Goal: Task Accomplishment & Management: Use online tool/utility

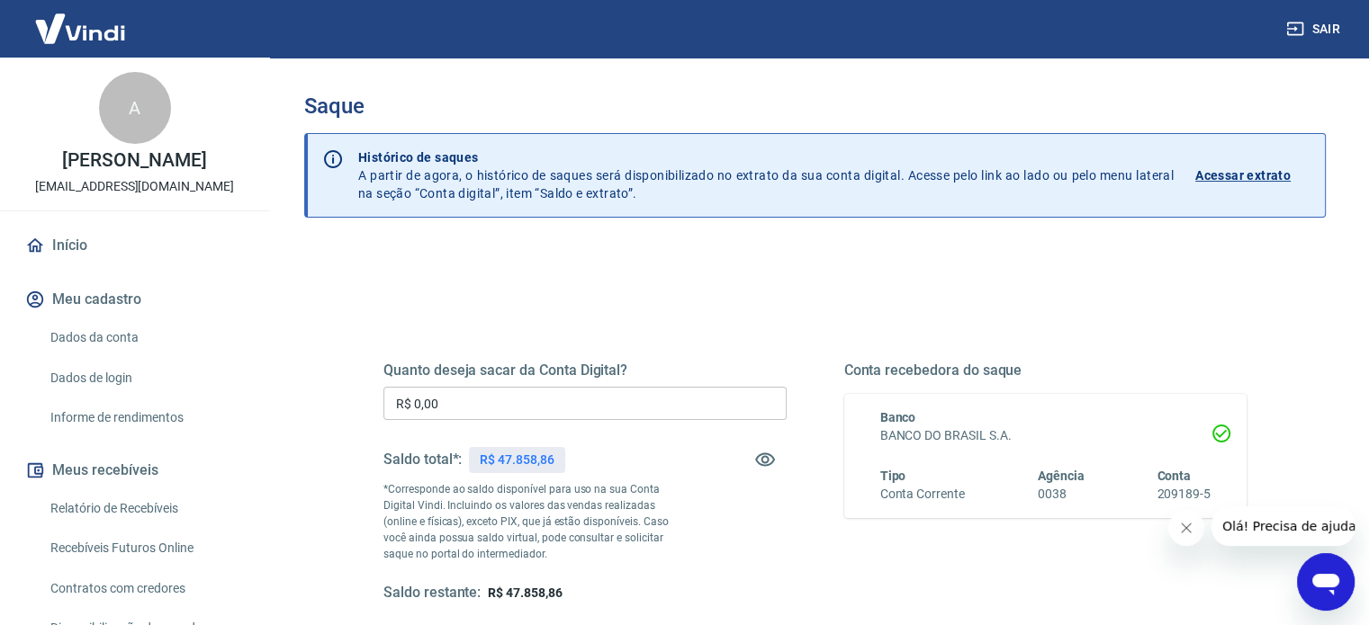
click at [457, 409] on input "R$ 0,00" at bounding box center [584, 403] width 403 height 33
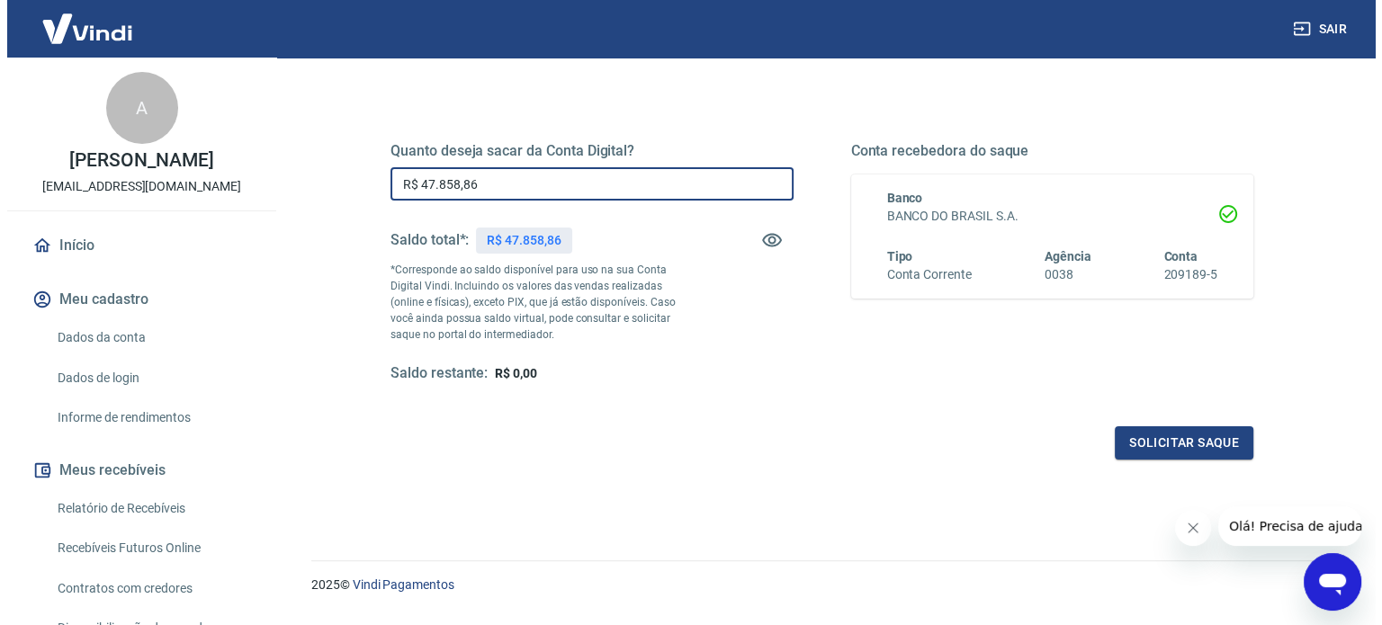
scroll to position [263, 0]
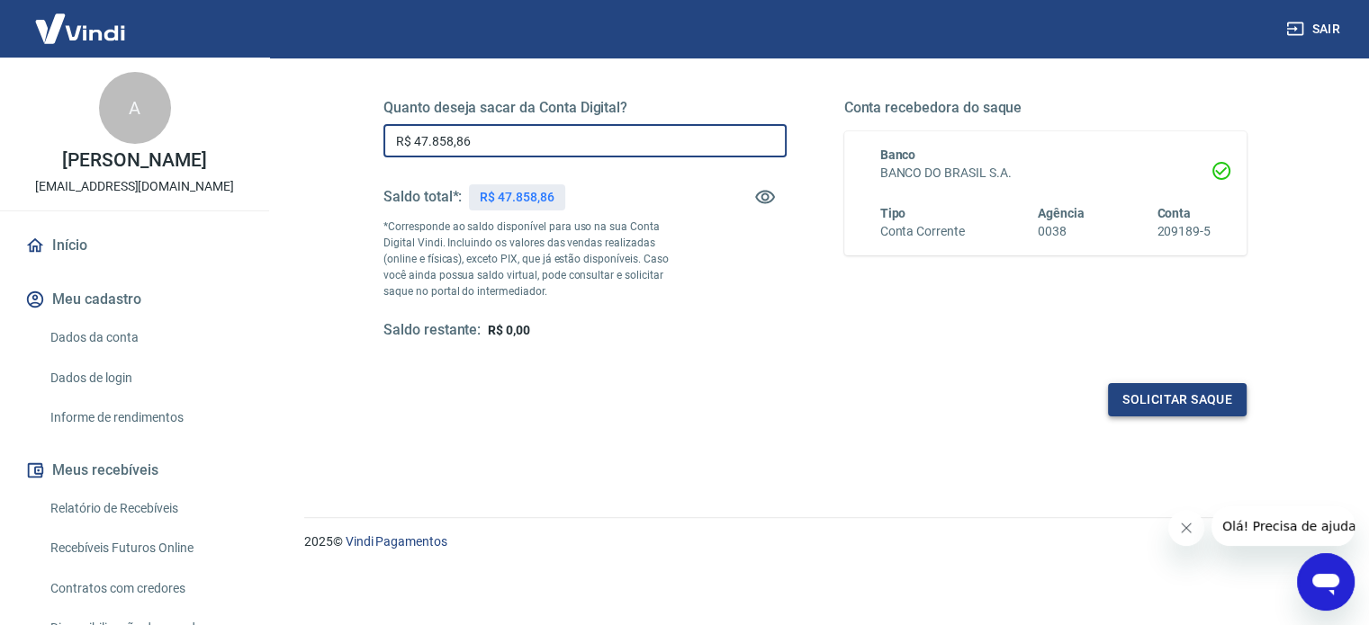
type input "R$ 47.858,86"
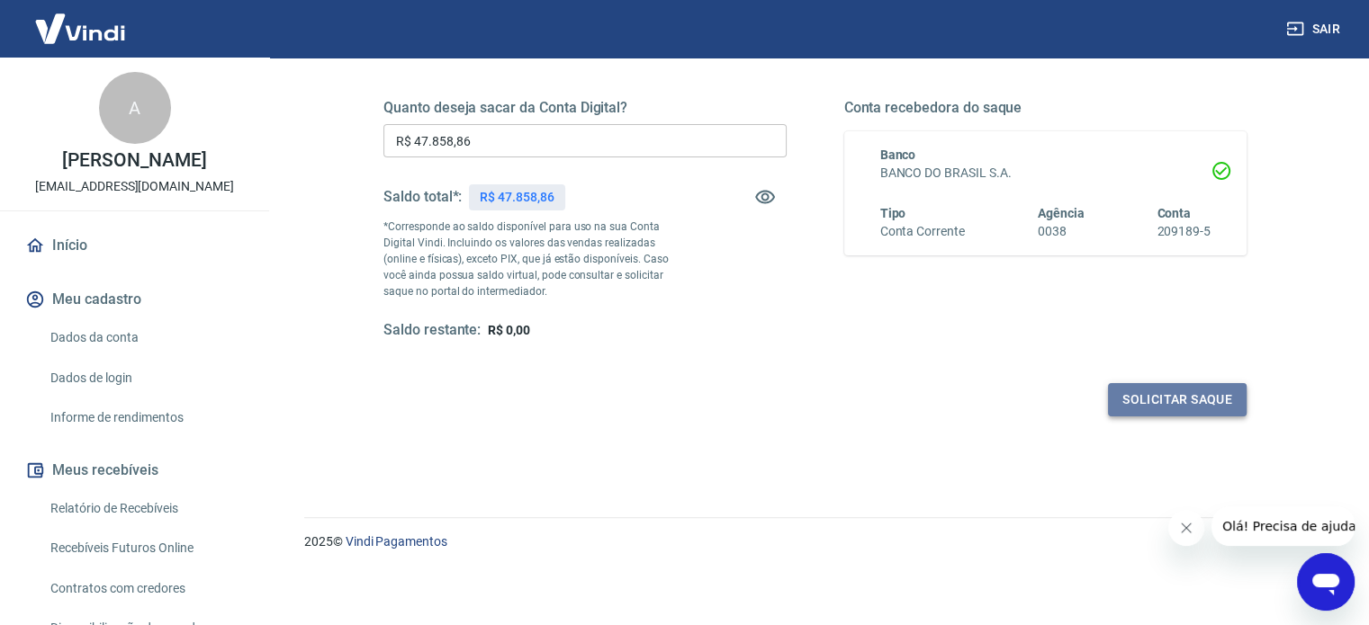
click at [1134, 399] on button "Solicitar saque" at bounding box center [1177, 399] width 139 height 33
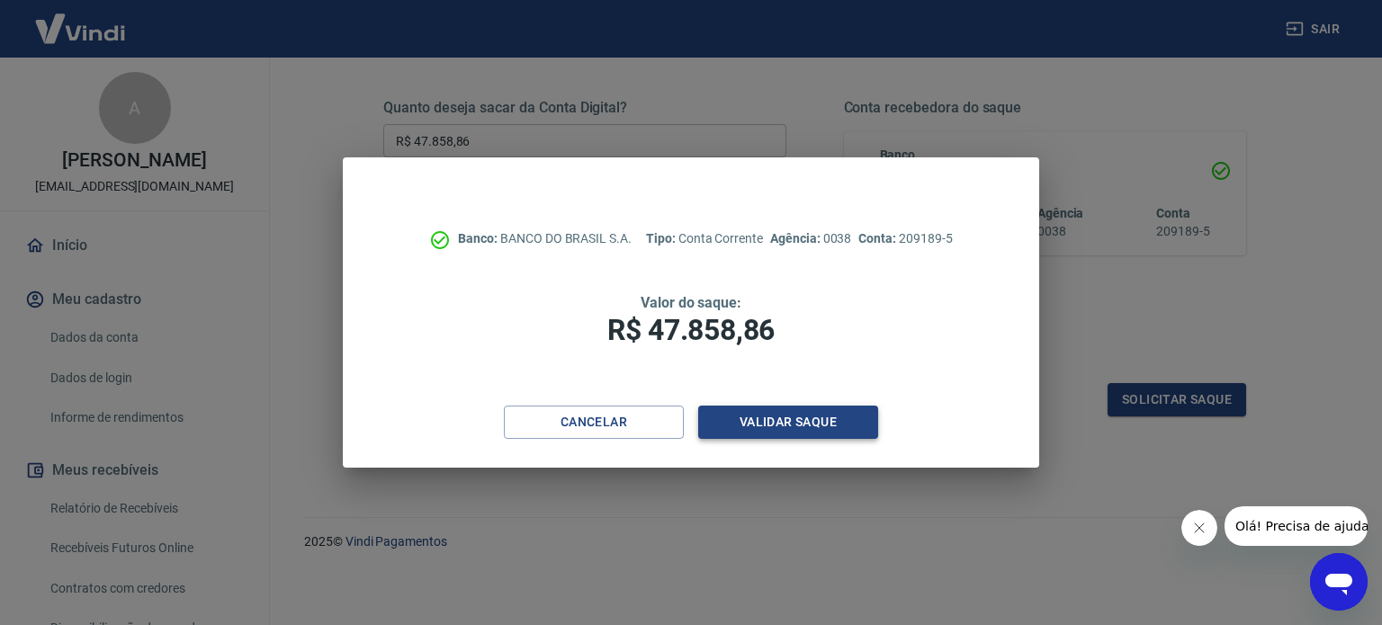
click at [795, 421] on button "Validar saque" at bounding box center [788, 422] width 180 height 33
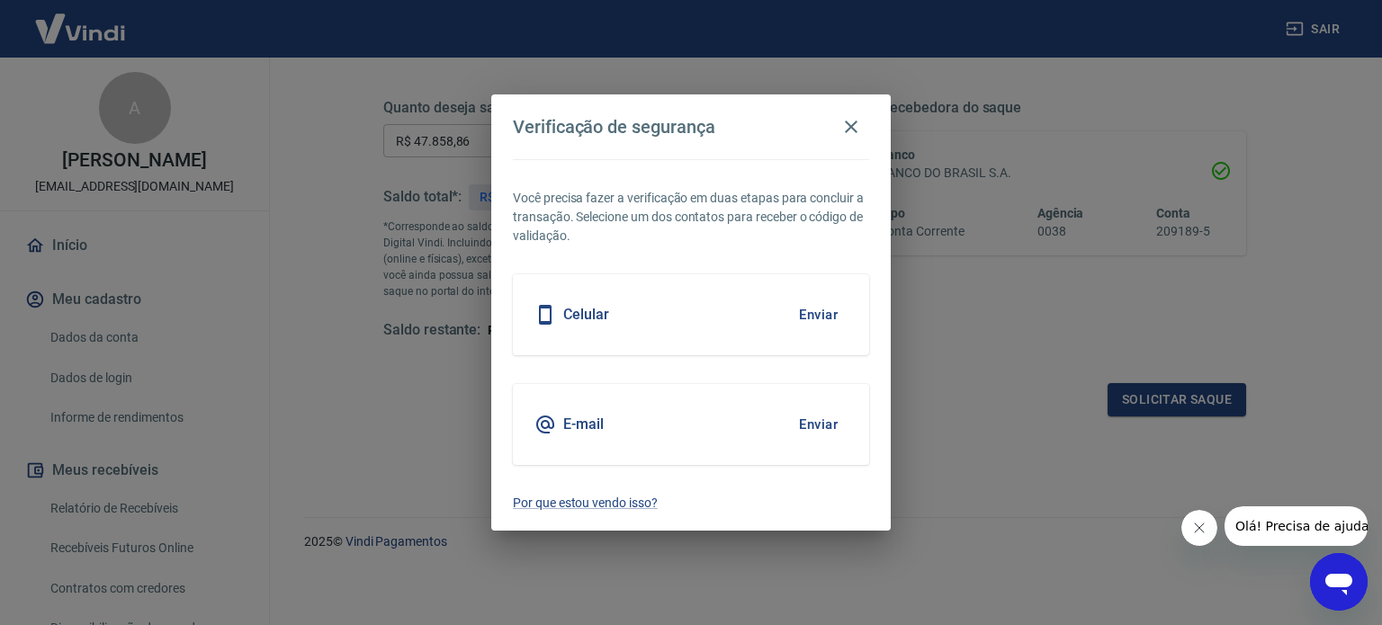
click at [813, 309] on button "Enviar" at bounding box center [818, 315] width 58 height 38
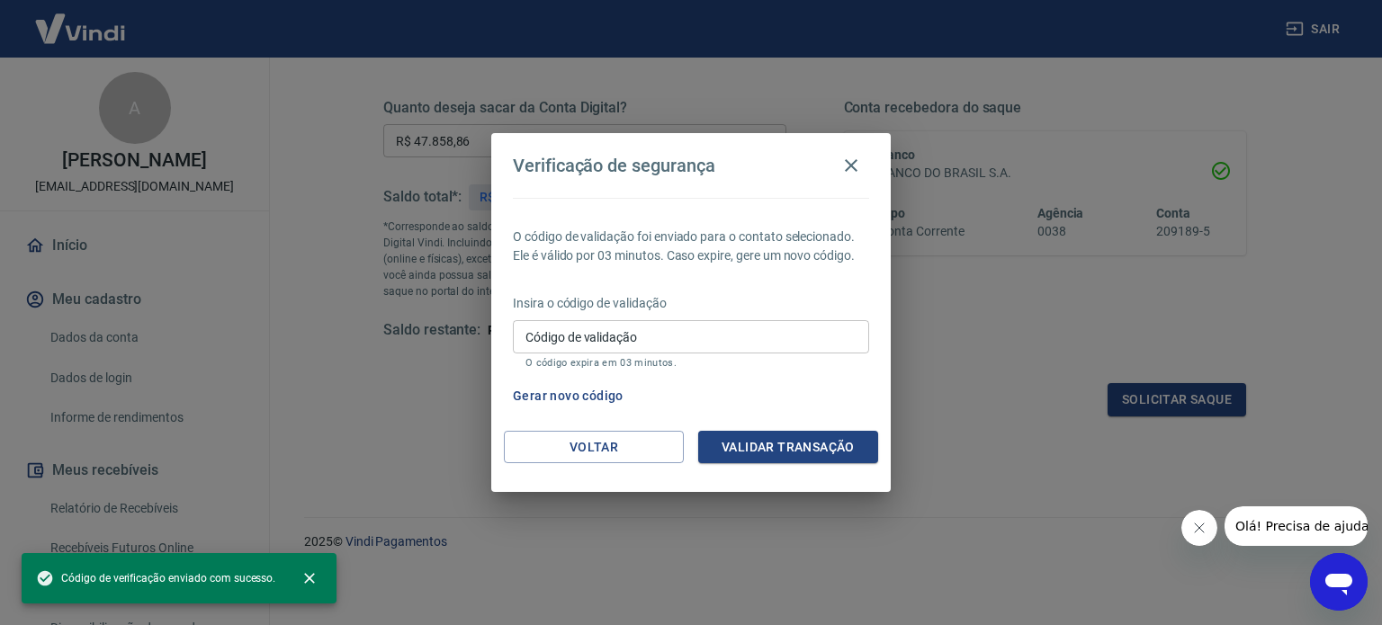
click at [545, 331] on input "Código de validação" at bounding box center [691, 336] width 356 height 33
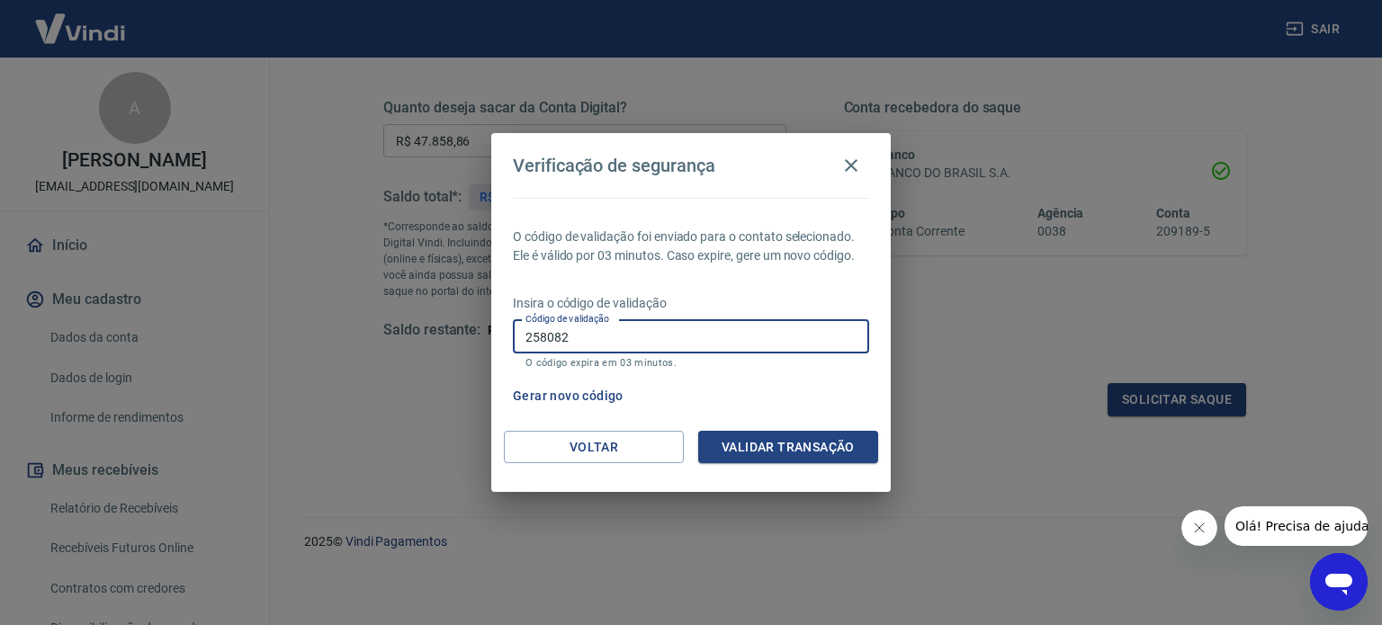
type input "258082"
click at [785, 445] on button "Validar transação" at bounding box center [788, 447] width 180 height 33
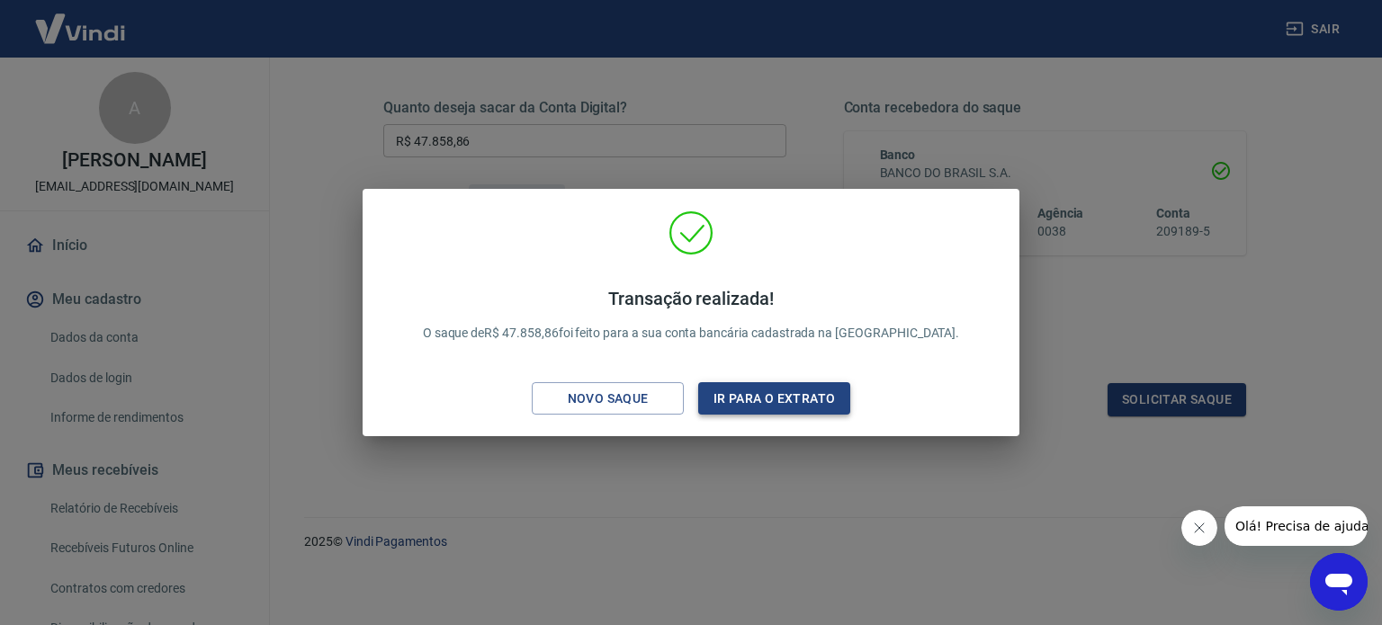
click at [787, 391] on button "Ir para o extrato" at bounding box center [774, 398] width 152 height 33
